Goal: Find contact information: Find contact information

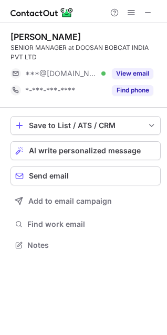
scroll to position [238, 167]
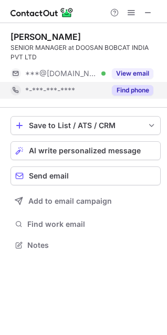
click at [131, 83] on div "Find phone" at bounding box center [129, 90] width 48 height 17
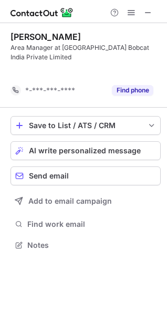
scroll to position [221, 167]
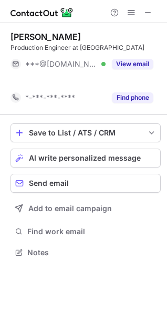
scroll to position [228, 167]
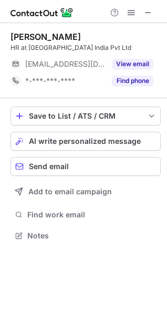
scroll to position [228, 167]
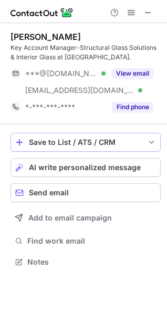
scroll to position [254, 167]
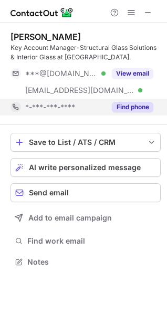
click at [117, 111] on button "Find phone" at bounding box center [132, 107] width 41 height 10
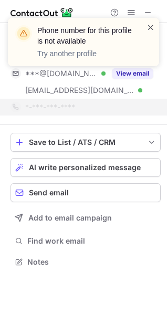
click at [152, 28] on span at bounding box center [150, 27] width 8 height 10
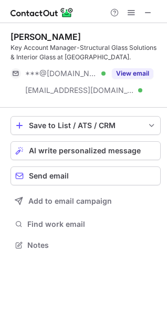
scroll to position [238, 167]
click at [29, 39] on div "Deni Daniel" at bounding box center [45, 36] width 70 height 10
click at [28, 41] on div "Deni Daniel" at bounding box center [45, 36] width 70 height 10
click at [27, 40] on div "Deni Daniel" at bounding box center [45, 36] width 70 height 10
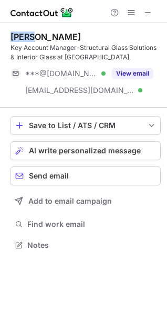
click at [27, 40] on div "Deni Daniel" at bounding box center [45, 36] width 70 height 10
copy div "Deni Daniel"
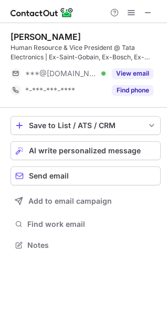
scroll to position [238, 167]
